Goal: Task Accomplishment & Management: Complete application form

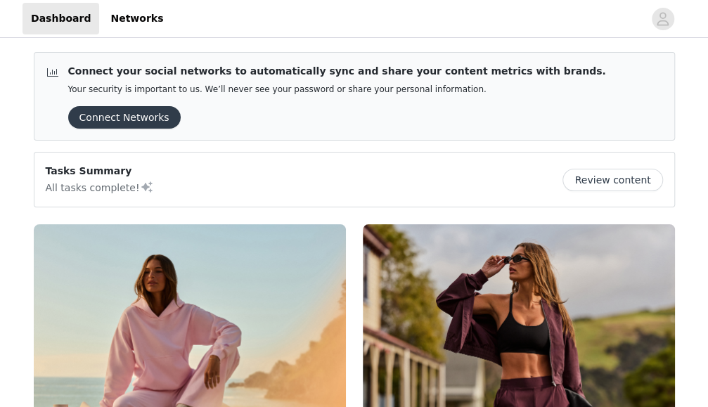
scroll to position [332, 0]
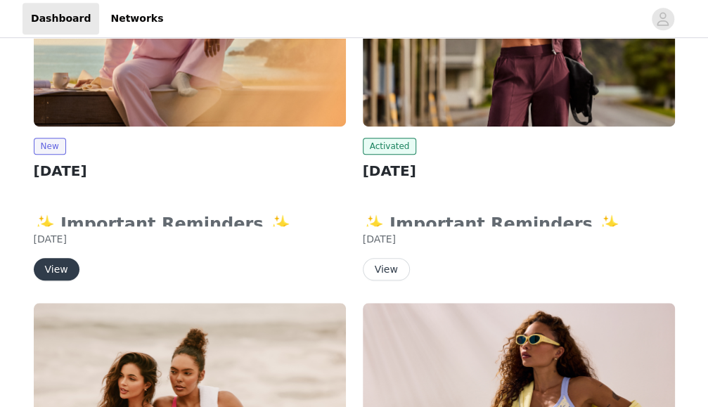
click at [62, 266] on button "View" at bounding box center [57, 269] width 46 height 22
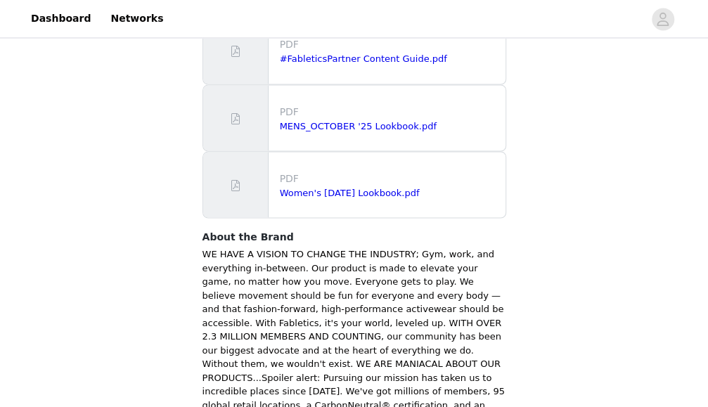
scroll to position [1029, 0]
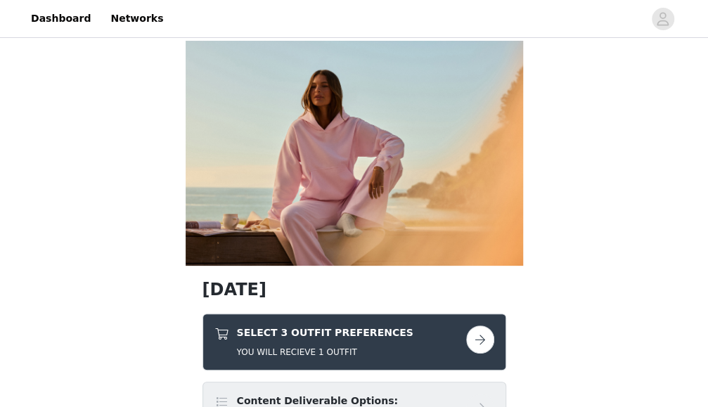
click at [490, 333] on button "button" at bounding box center [480, 339] width 28 height 28
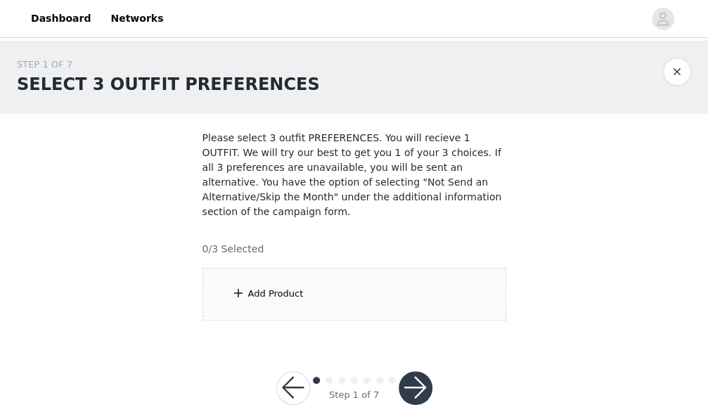
click at [354, 279] on div "Add Product" at bounding box center [354, 294] width 304 height 53
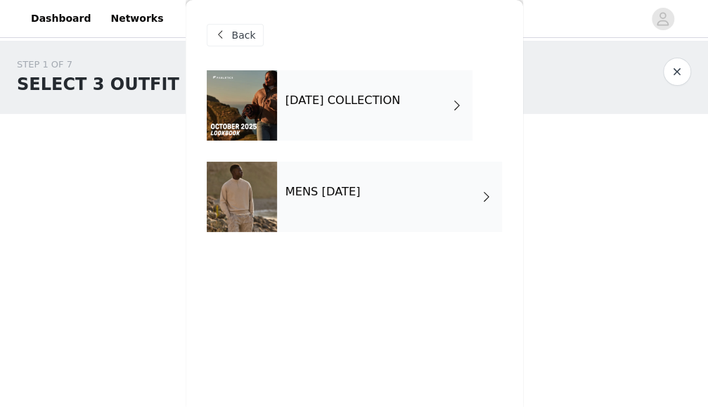
click at [400, 107] on h4 "[DATE] COLLECTION" at bounding box center [342, 100] width 115 height 13
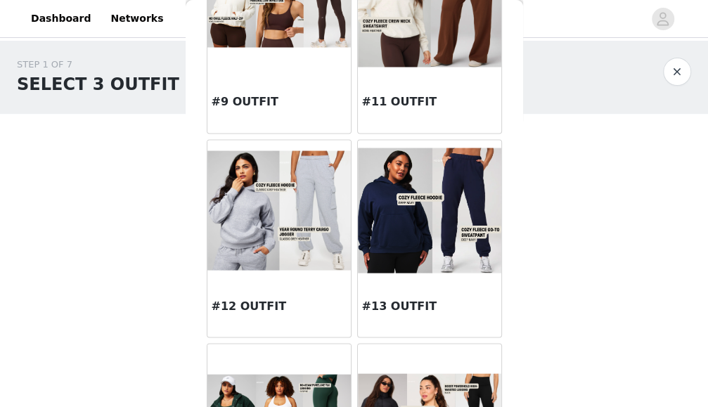
scroll to position [859, 0]
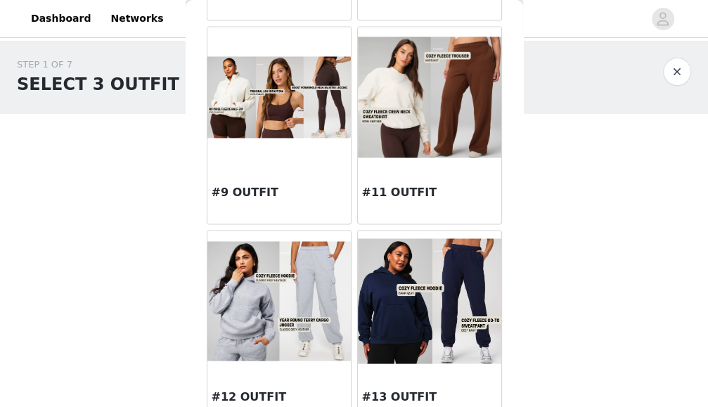
click at [535, 204] on div "STEP 1 OF 7 SELECT 3 OUTFIT PREFERENCES Please select 3 outfit PREFERENCES. You…" at bounding box center [354, 189] width 708 height 297
drag, startPoint x: 535, startPoint y: 204, endPoint x: 535, endPoint y: 189, distance: 15.5
click at [535, 189] on div "STEP 1 OF 7 SELECT 3 OUTFIT PREFERENCES Please select 3 outfit PREFERENCES. You…" at bounding box center [354, 189] width 708 height 297
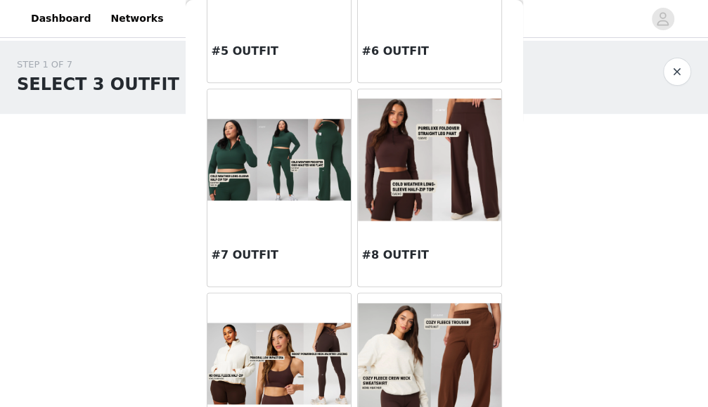
scroll to position [585, 0]
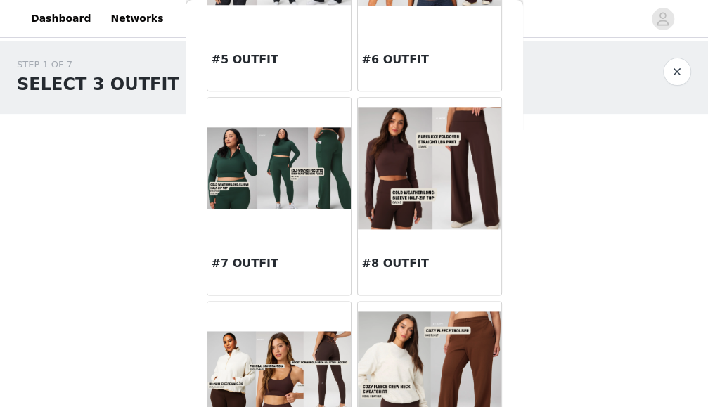
click at [429, 174] on img at bounding box center [429, 168] width 143 height 122
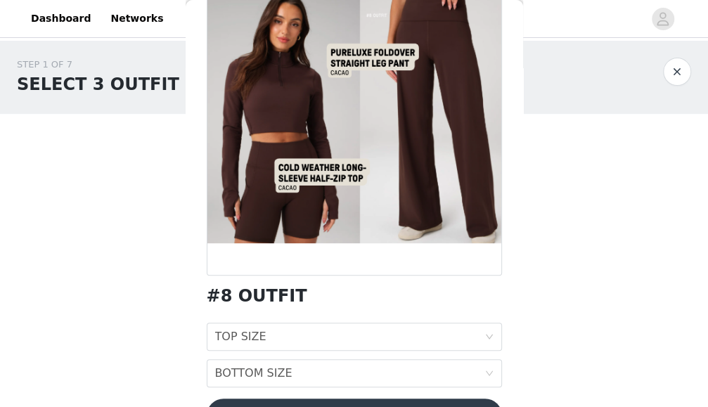
scroll to position [153, 0]
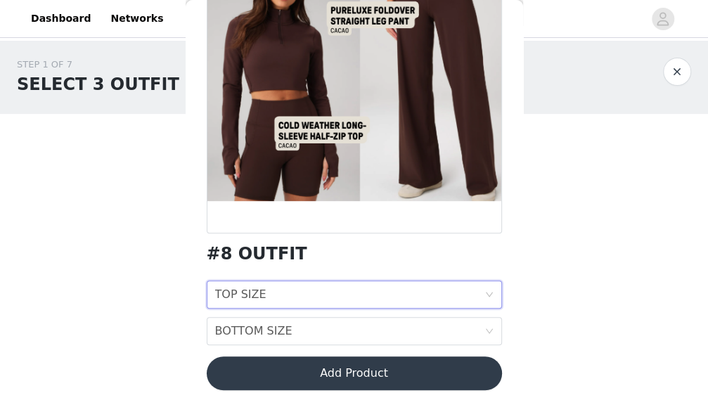
click at [420, 289] on div "TOP SIZE TOP SIZE" at bounding box center [349, 294] width 269 height 27
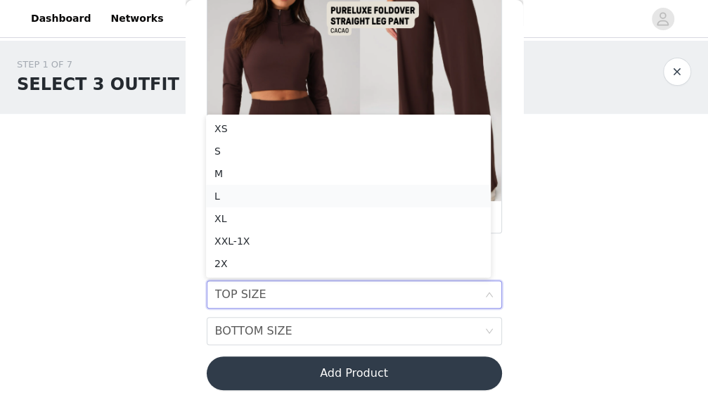
click at [311, 192] on div "L" at bounding box center [348, 195] width 268 height 15
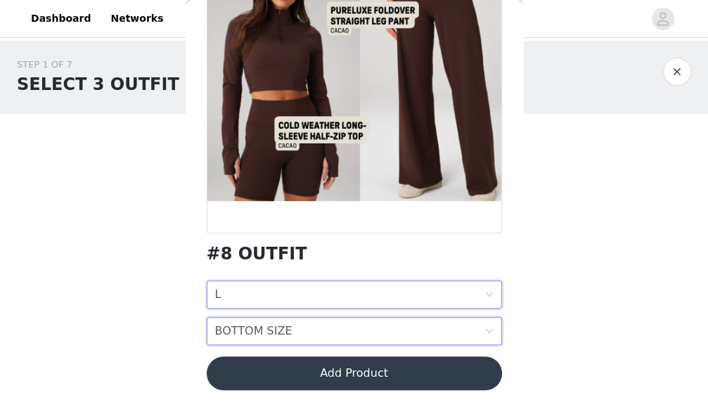
click at [288, 337] on div "BOTTOM SIZE BOTTOM SIZE" at bounding box center [349, 331] width 269 height 27
